Goal: Task Accomplishment & Management: Manage account settings

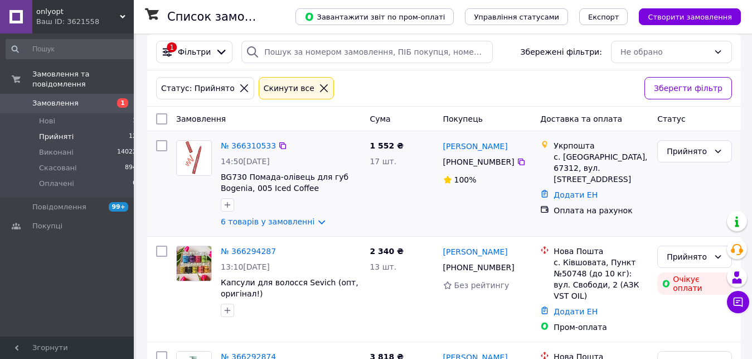
scroll to position [114, 0]
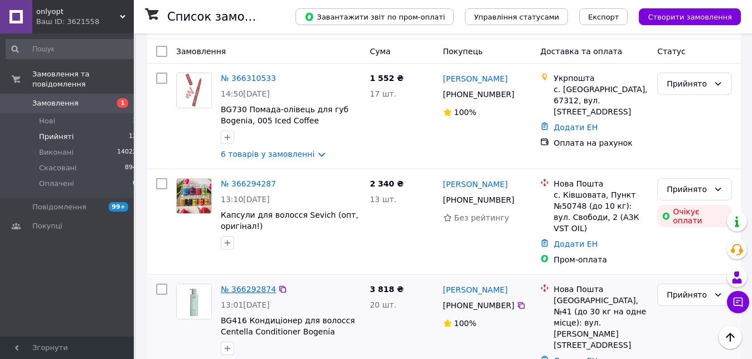
click at [244, 284] on link "№ 366292874" at bounding box center [248, 288] width 55 height 9
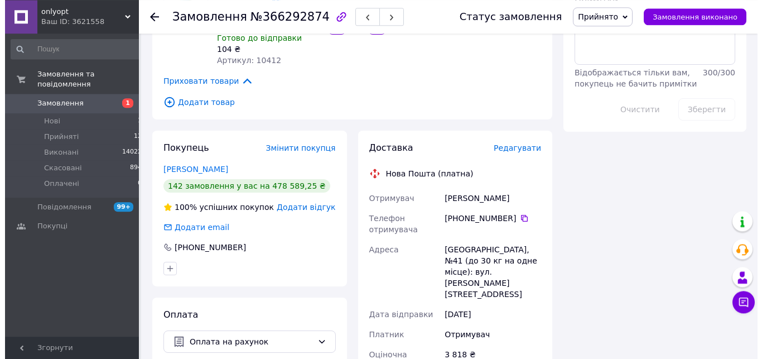
scroll to position [472, 0]
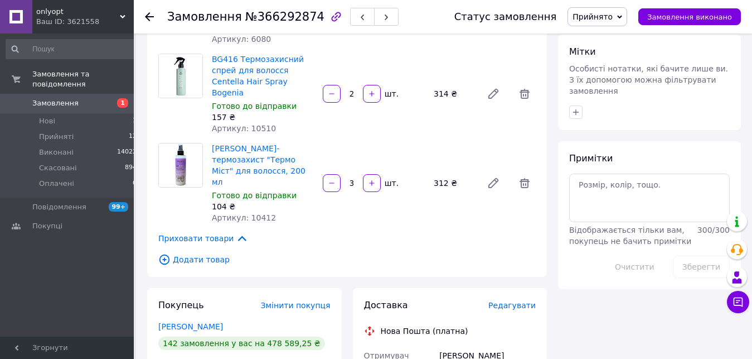
click at [515, 301] on span "Редагувати" at bounding box center [512, 305] width 47 height 9
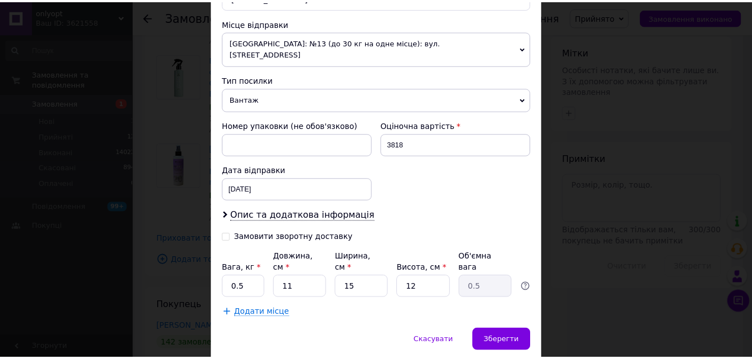
scroll to position [402, 0]
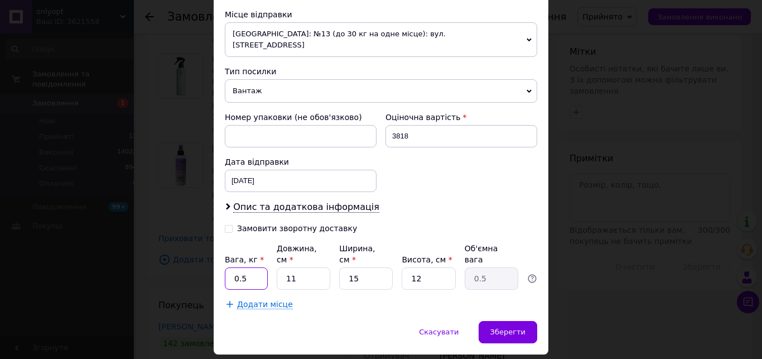
click at [243, 267] on input "0.5" at bounding box center [246, 278] width 43 height 22
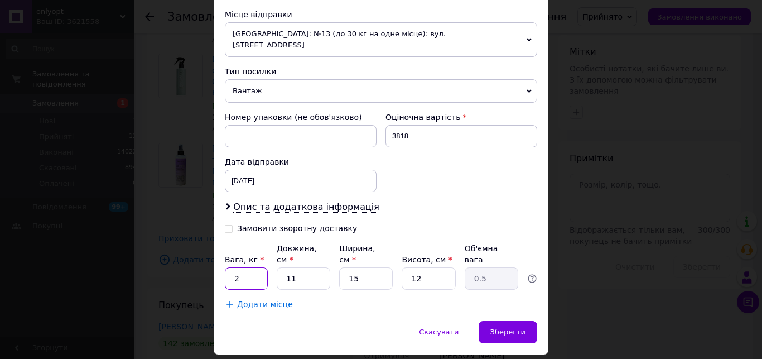
type input "2"
type input "3"
type input "0.14"
type input "30"
type input "1.35"
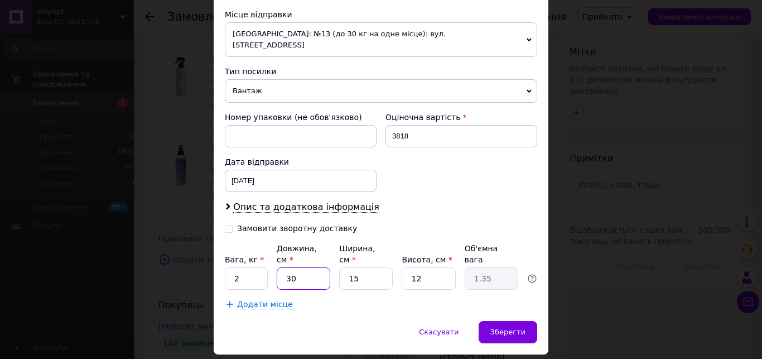
type input "30"
type input "2"
type input "0.18"
type input "20"
type input "1.8"
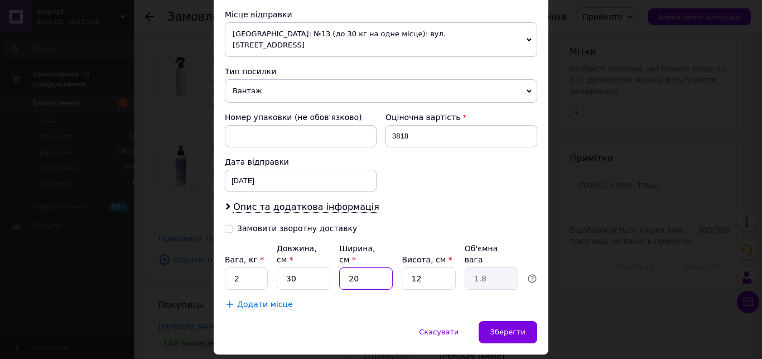
type input "20"
click at [393, 125] on input "3818" at bounding box center [461, 136] width 152 height 22
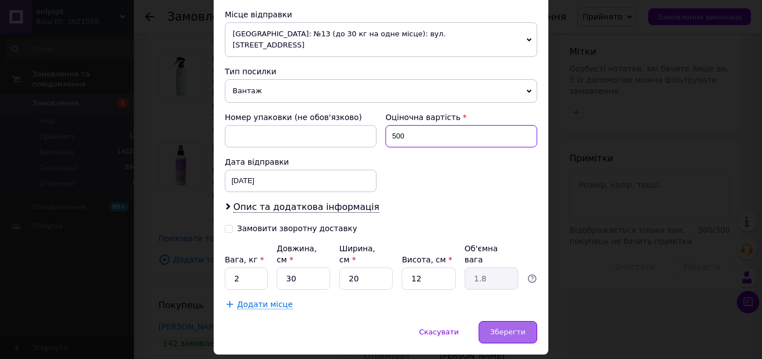
type input "500"
click at [502, 327] on span "Зберегти" at bounding box center [507, 331] width 35 height 8
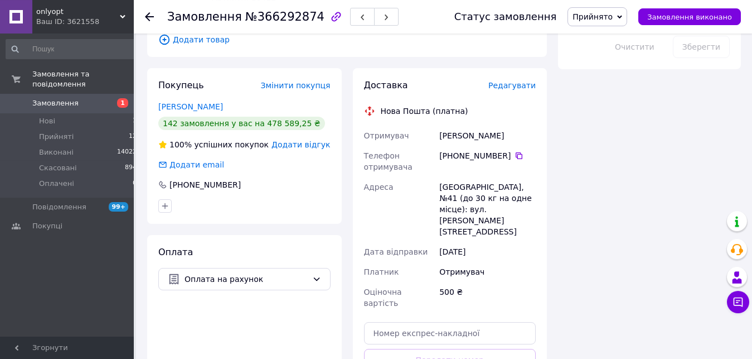
scroll to position [700, 0]
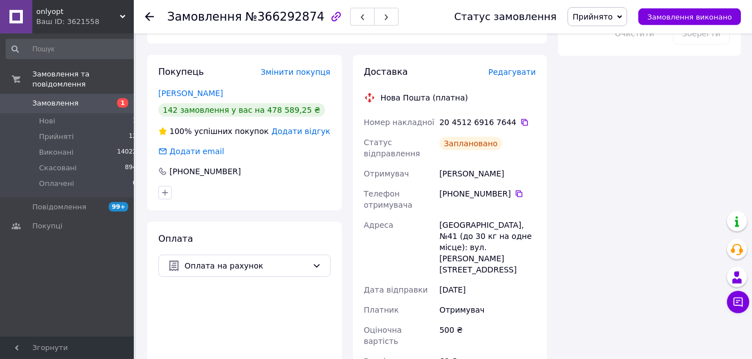
scroll to position [643, 0]
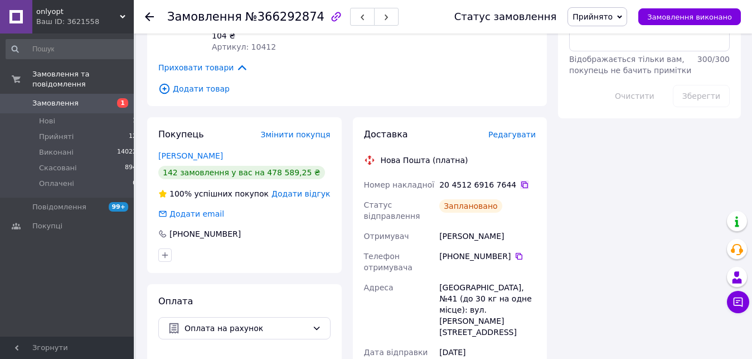
click at [520, 180] on icon at bounding box center [524, 184] width 9 height 9
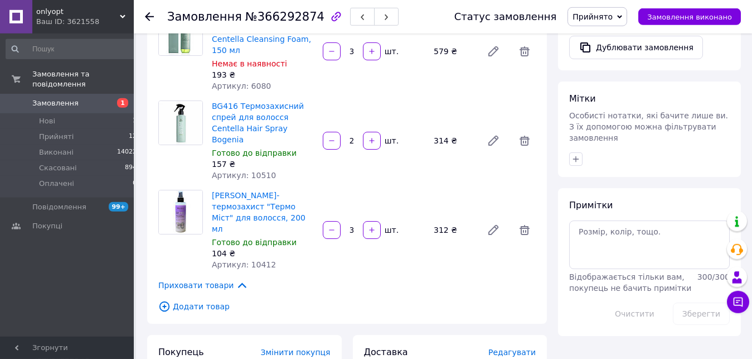
scroll to position [302, 0]
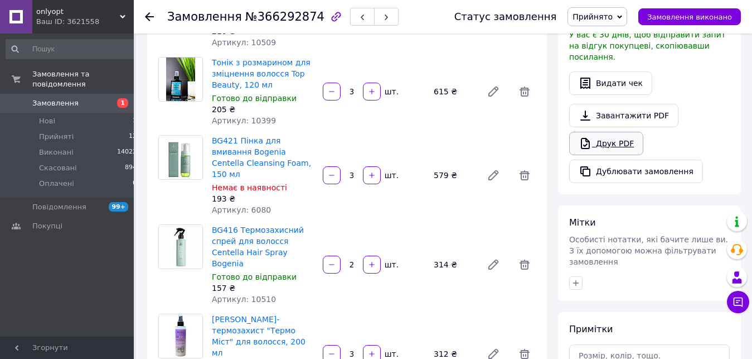
click at [606, 133] on link "Друк PDF" at bounding box center [606, 143] width 74 height 23
click at [687, 21] on span "Замовлення виконано" at bounding box center [690, 17] width 85 height 8
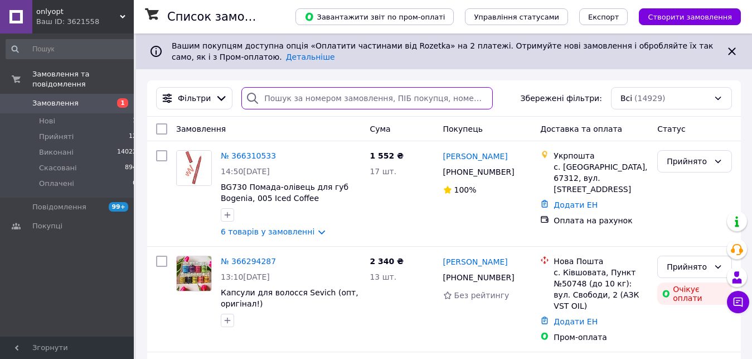
click at [298, 100] on input "search" at bounding box center [367, 98] width 251 height 22
paste input "365379821"
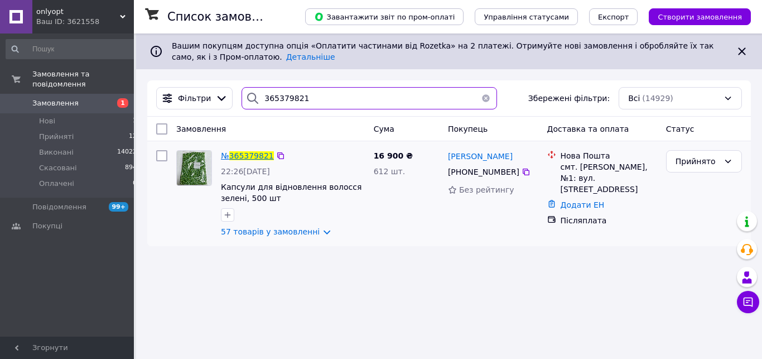
type input "365379821"
click at [246, 157] on span "365379821" at bounding box center [251, 155] width 45 height 9
